Goal: Check status

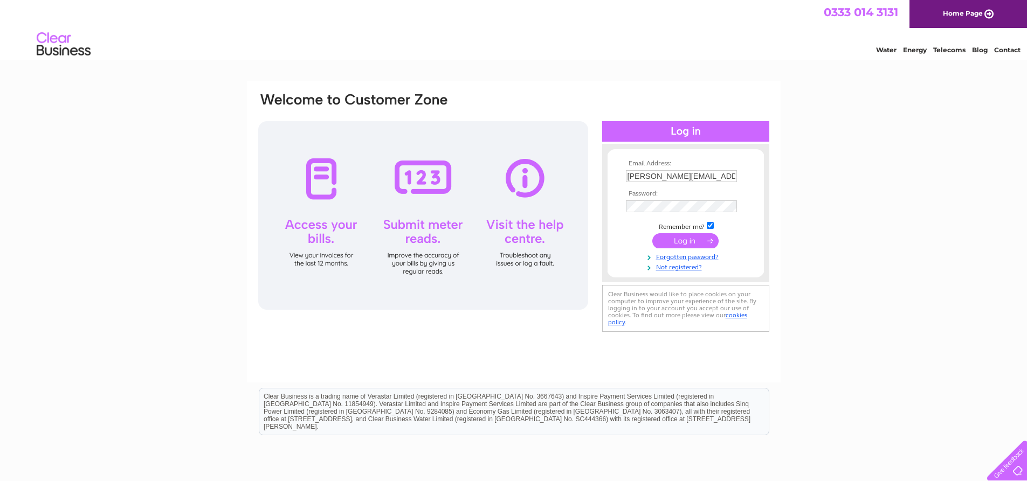
click at [701, 244] on input "submit" at bounding box center [685, 240] width 66 height 15
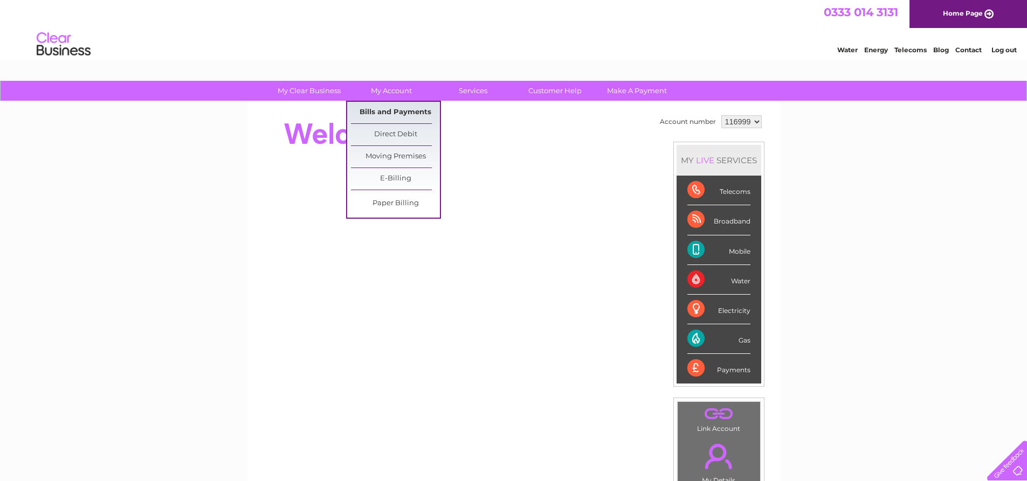
click at [381, 107] on link "Bills and Payments" at bounding box center [395, 113] width 89 height 22
click at [371, 109] on link "Bills and Payments" at bounding box center [395, 113] width 89 height 22
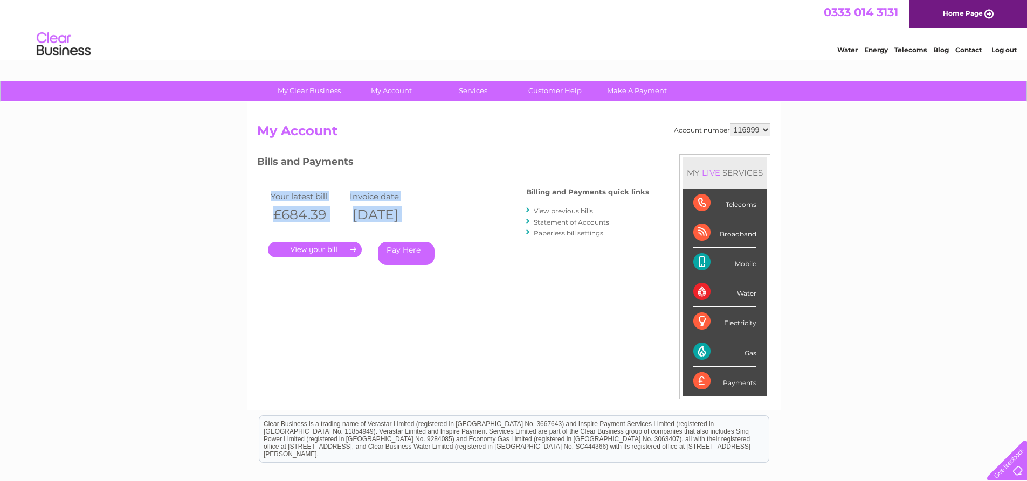
drag, startPoint x: 266, startPoint y: 193, endPoint x: 455, endPoint y: 230, distance: 192.7
click at [455, 230] on div "Your latest bill Invoice date £684.39 [DATE] . Pay Here" at bounding box center [375, 229] width 237 height 102
click at [455, 230] on div ". Pay Here" at bounding box center [376, 234] width 216 height 16
